Goal: Obtain resource: Download file/media

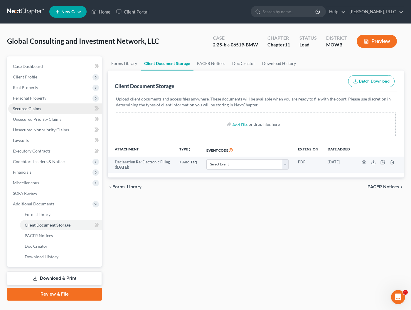
click at [29, 106] on link "Secured Claims" at bounding box center [55, 108] width 94 height 11
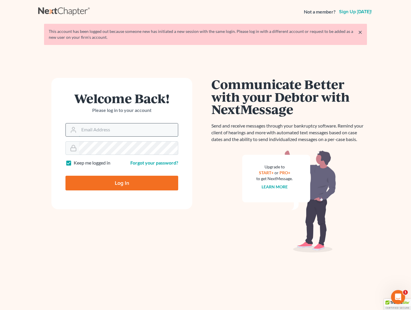
type input "[EMAIL_ADDRESS][DOMAIN_NAME]"
click at [122, 183] on input "Log In" at bounding box center [122, 183] width 113 height 15
type input "Thinking..."
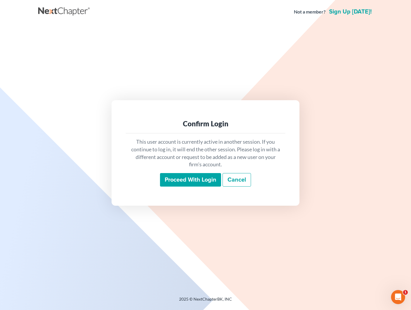
click at [180, 182] on input "Proceed with login" at bounding box center [190, 180] width 61 height 14
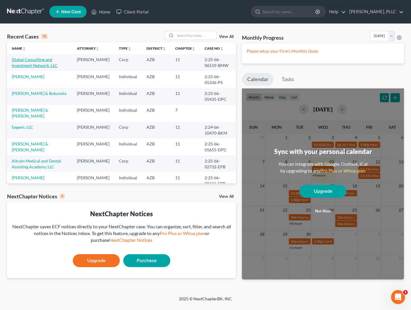
click at [21, 63] on link "Global Consulting and Investment Network, LLC" at bounding box center [35, 62] width 46 height 11
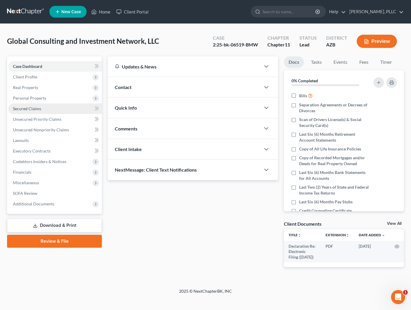
click at [24, 111] on span "Secured Claims" at bounding box center [27, 108] width 28 height 5
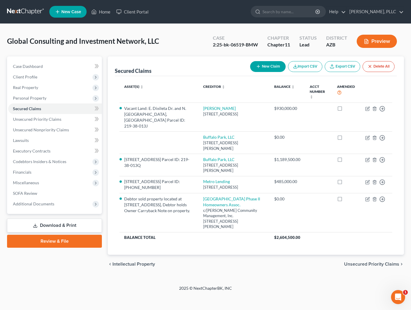
click at [62, 227] on link "Download & Print" at bounding box center [54, 226] width 95 height 14
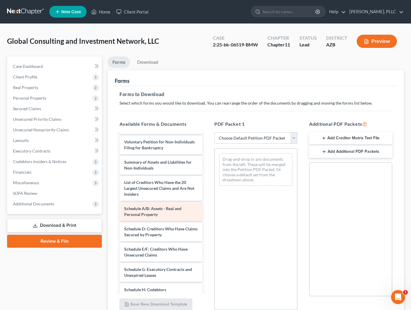
scroll to position [24, 0]
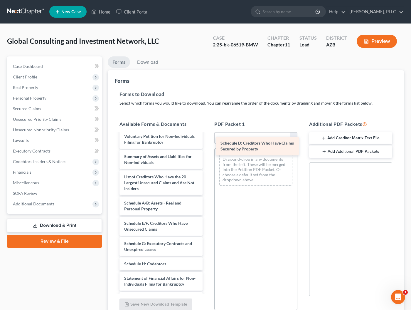
drag, startPoint x: 152, startPoint y: 228, endPoint x: 248, endPoint y: 148, distance: 124.8
click at [207, 148] on div "Schedule D: Creditors Who Have Claims Secured by Property Declaration Re: Elect…" at bounding box center [161, 239] width 93 height 259
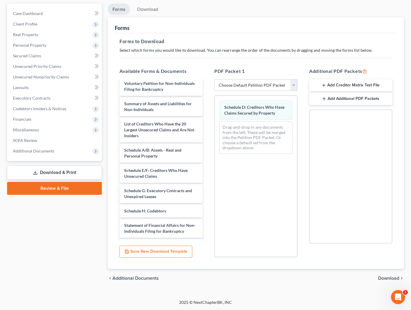
scroll to position [53, 0]
click at [383, 278] on span "Download" at bounding box center [389, 278] width 21 height 5
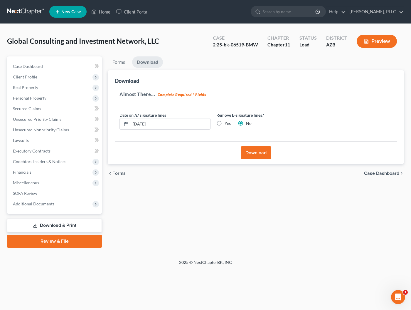
click at [254, 148] on button "Download" at bounding box center [256, 152] width 31 height 13
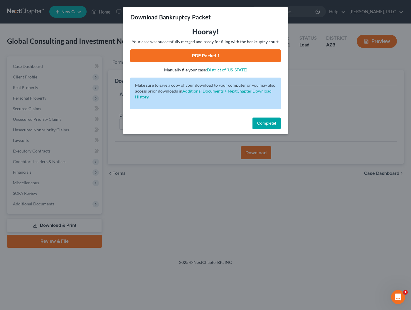
click at [209, 59] on link "PDF Packet 1" at bounding box center [205, 55] width 150 height 13
